Goal: Information Seeking & Learning: Learn about a topic

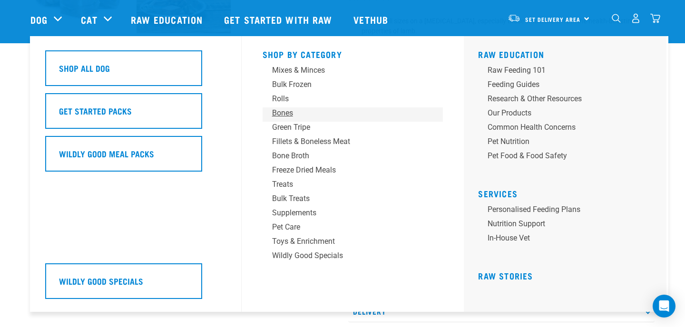
click at [290, 114] on div "Bones" at bounding box center [346, 113] width 148 height 11
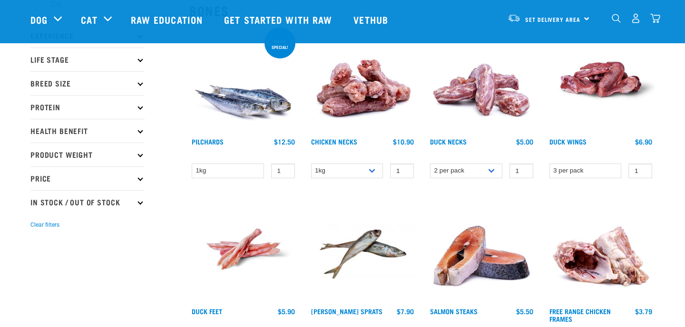
scroll to position [135, 0]
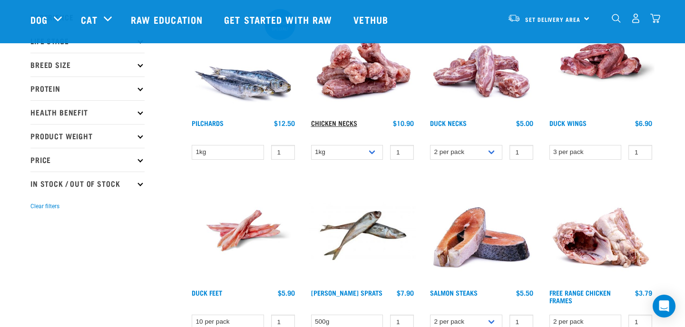
click at [334, 122] on link "Chicken Necks" at bounding box center [334, 122] width 46 height 3
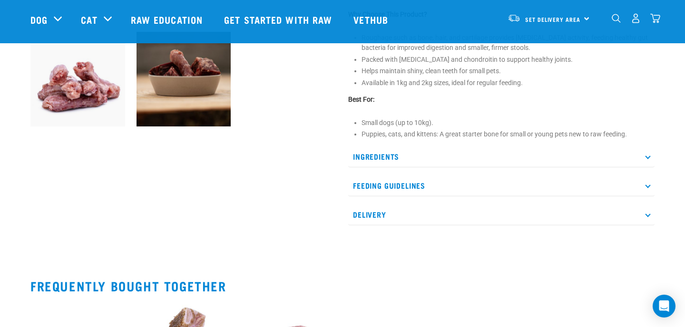
scroll to position [351, 0]
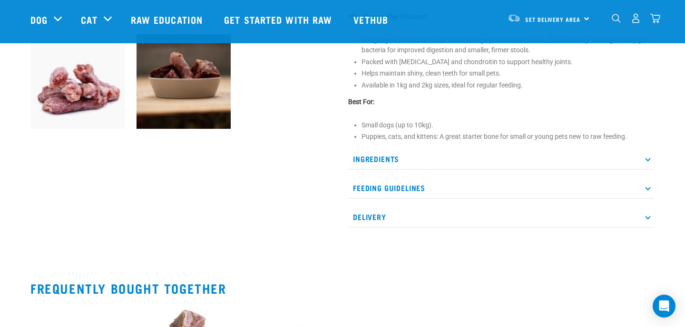
click at [419, 188] on p "Feeding Guidelines" at bounding box center [501, 187] width 306 height 21
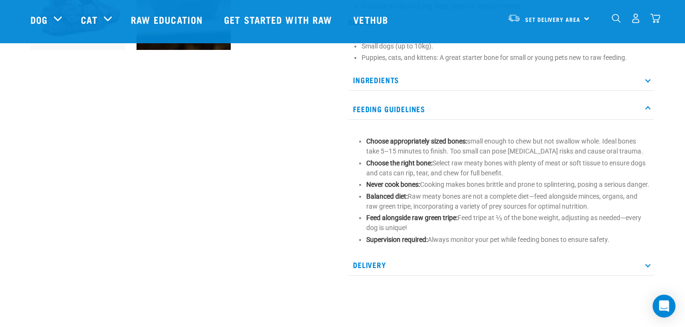
scroll to position [451, 0]
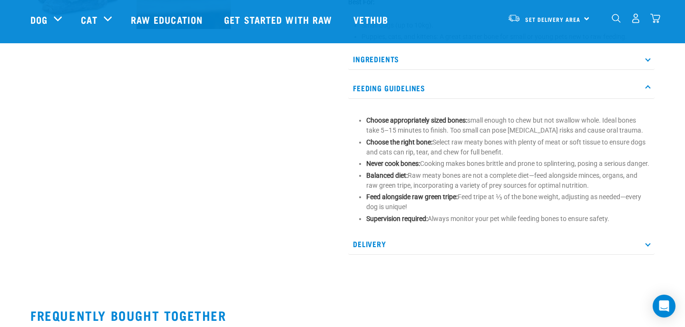
drag, startPoint x: 367, startPoint y: 227, endPoint x: 607, endPoint y: 235, distance: 240.8
click at [607, 229] on div "Choose appropriately sized bones: small enough to chew but not swallow whole. I…" at bounding box center [501, 166] width 306 height 125
copy p "Supervision required: Always monitor your pet while feeding bones to ensure saf…"
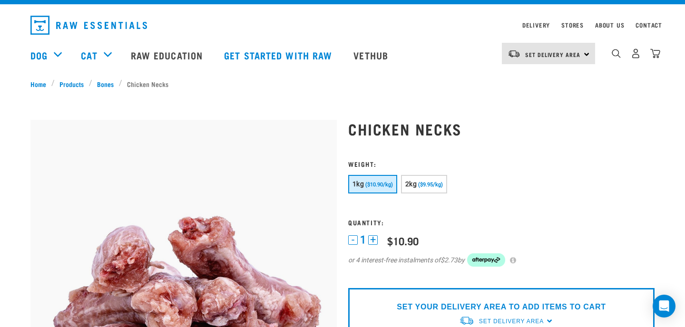
scroll to position [0, 0]
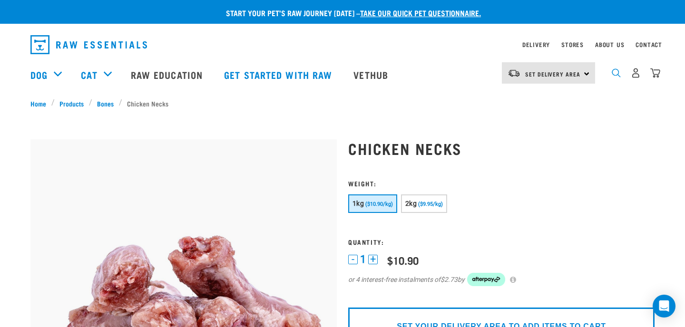
click at [615, 76] on img "dropdown navigation" at bounding box center [616, 73] width 9 height 9
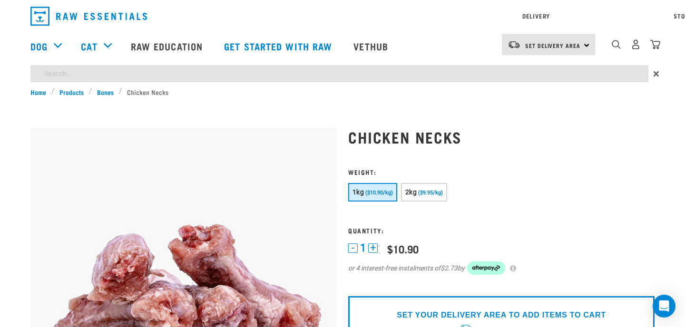
type input "venison heart"
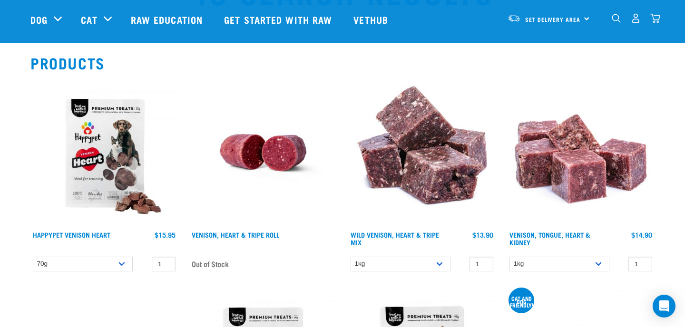
scroll to position [64, 0]
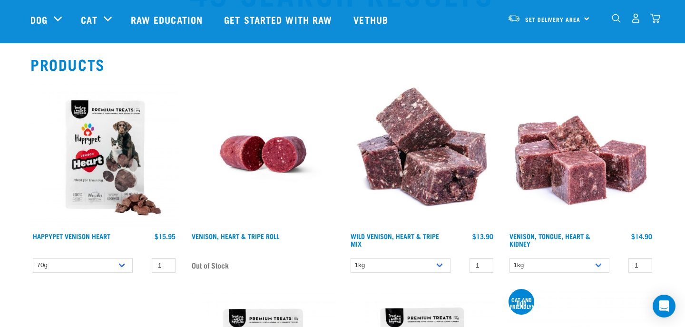
click at [244, 232] on div "Venison, Heart & Tripe Roll" at bounding box center [262, 242] width 147 height 21
click at [242, 236] on link "Venison, Heart & Tripe Roll" at bounding box center [236, 236] width 88 height 3
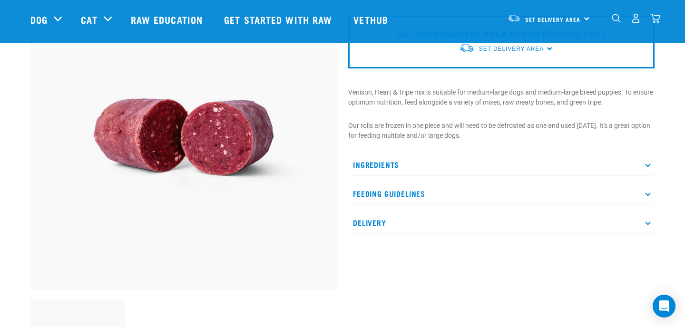
scroll to position [78, 0]
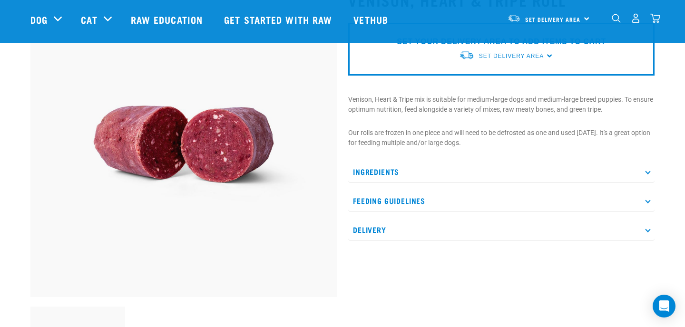
click at [383, 172] on p "Ingredients" at bounding box center [501, 171] width 306 height 21
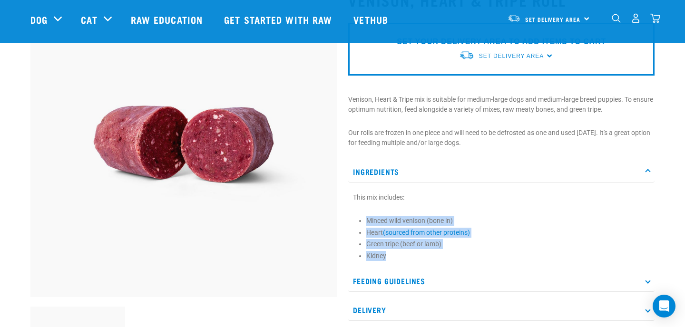
drag, startPoint x: 358, startPoint y: 220, endPoint x: 450, endPoint y: 264, distance: 101.9
click at [450, 264] on div "This mix includes: Minced wild venison (bone in) Heart (sourced from other prot…" at bounding box center [501, 227] width 306 height 78
copy ul "Minced wild venison (bone in) Heart (sourced from other proteins) Green tripe (…"
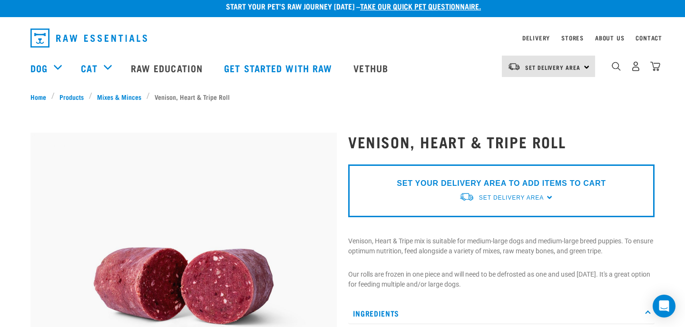
scroll to position [0, 0]
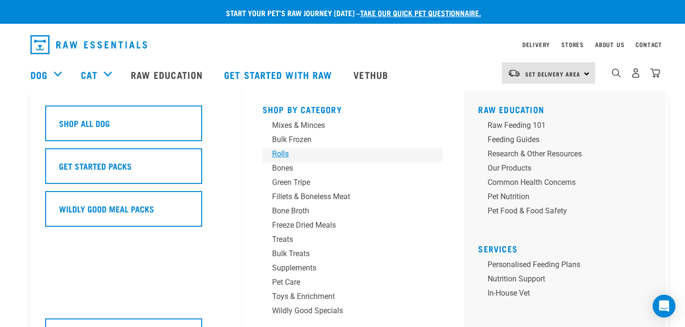
click at [281, 155] on div "Rolls" at bounding box center [346, 153] width 148 height 11
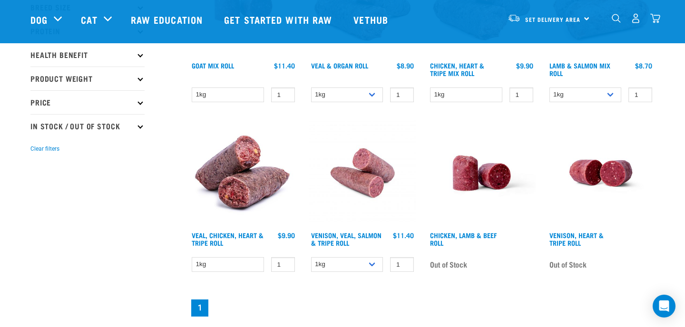
scroll to position [197, 0]
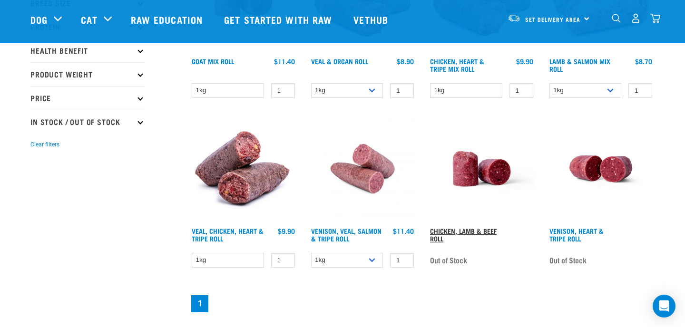
click at [460, 229] on link "Chicken, Lamb & Beef Roll" at bounding box center [463, 234] width 67 height 11
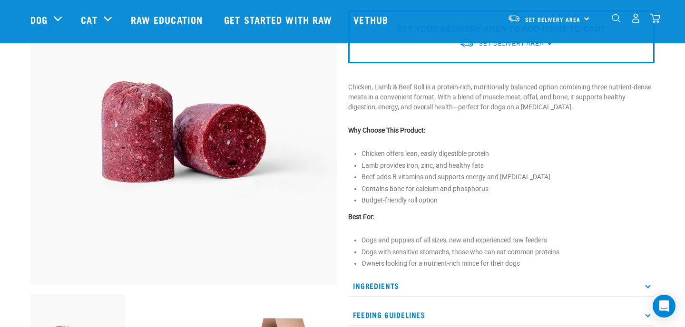
scroll to position [99, 0]
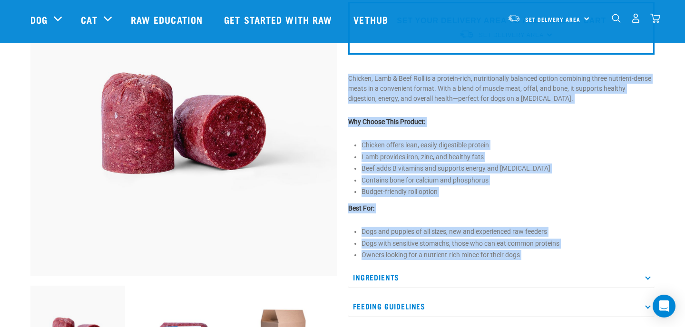
drag, startPoint x: 344, startPoint y: 76, endPoint x: 498, endPoint y: 265, distance: 243.8
click at [498, 265] on div "Chicken, Lamb & Beef Roll SET YOUR DELIVERY AREA TO ADD ITEMS TO CART Set Deliv…" at bounding box center [502, 226] width 318 height 538
copy div "Chicken, Lamb & Beef Roll is a protein-rich, nutritionally balanced option comb…"
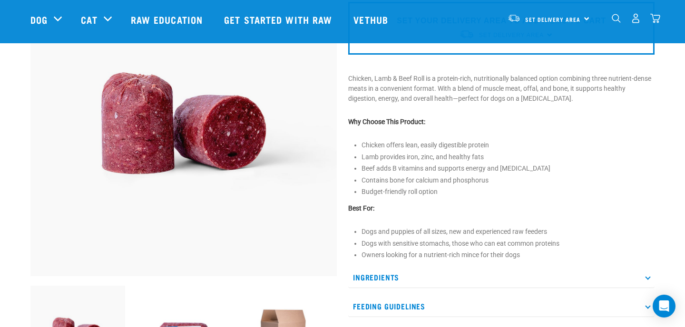
click at [430, 278] on p "Ingredients" at bounding box center [501, 277] width 306 height 21
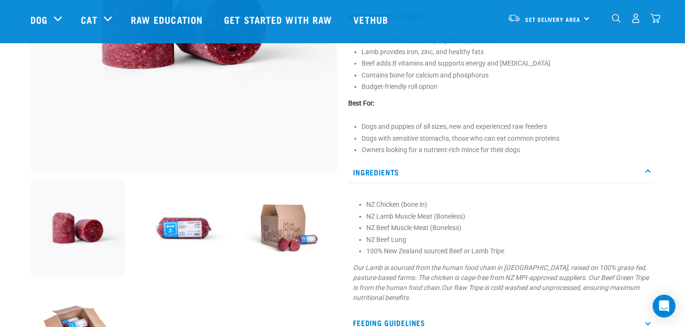
scroll to position [219, 0]
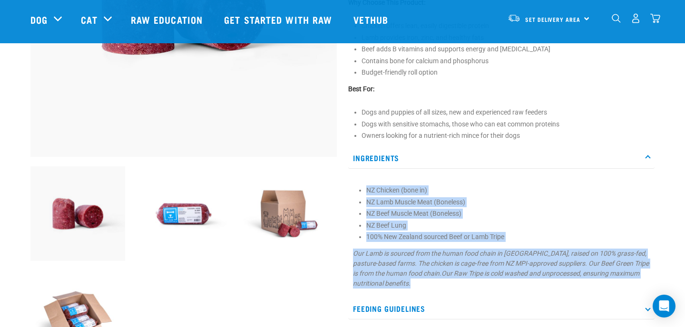
drag, startPoint x: 358, startPoint y: 187, endPoint x: 468, endPoint y: 283, distance: 145.7
click at [468, 284] on section "NZ Chicken (bone in) [GEOGRAPHIC_DATA] Lamb Muscle Meat (Boneless) NZ Beef Musc…" at bounding box center [501, 237] width 297 height 103
copy section "NZ Chicken (bone in) [GEOGRAPHIC_DATA] Lamb Muscle Meat (Boneless) NZ Beef Musc…"
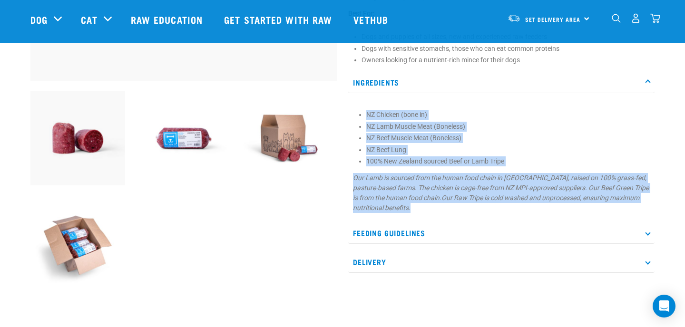
scroll to position [366, 0]
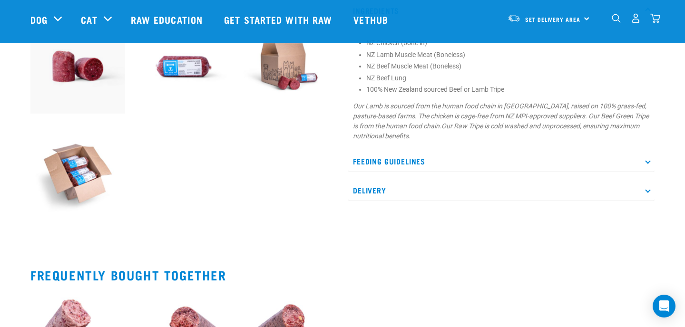
click at [388, 158] on p "Feeding Guidelines" at bounding box center [501, 161] width 306 height 21
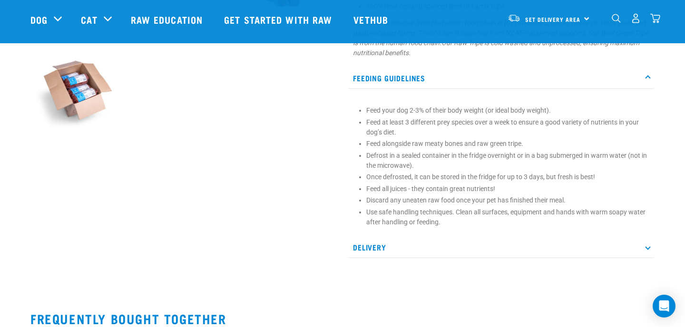
scroll to position [458, 0]
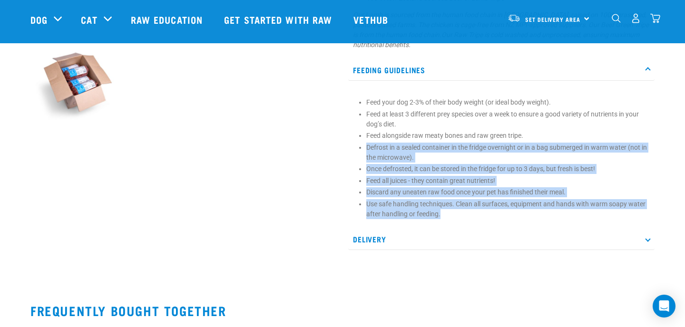
drag, startPoint x: 365, startPoint y: 144, endPoint x: 477, endPoint y: 209, distance: 129.2
click at [477, 210] on section "Feed your dog 2-3% of their body weight (or ideal body weight). Feed at least 3…" at bounding box center [501, 159] width 297 height 122
copy ul "Defrost in a sealed container in the fridge overnight or in a bag submerged in …"
